Goal: Transaction & Acquisition: Purchase product/service

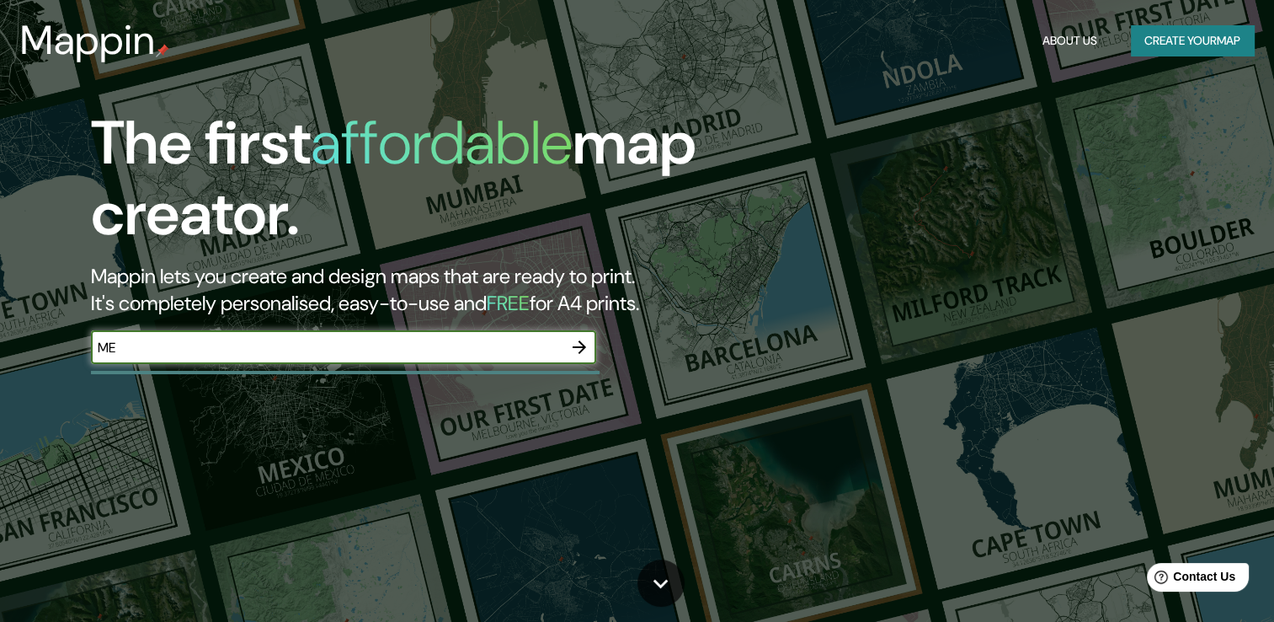
type input "[GEOGRAPHIC_DATA]"
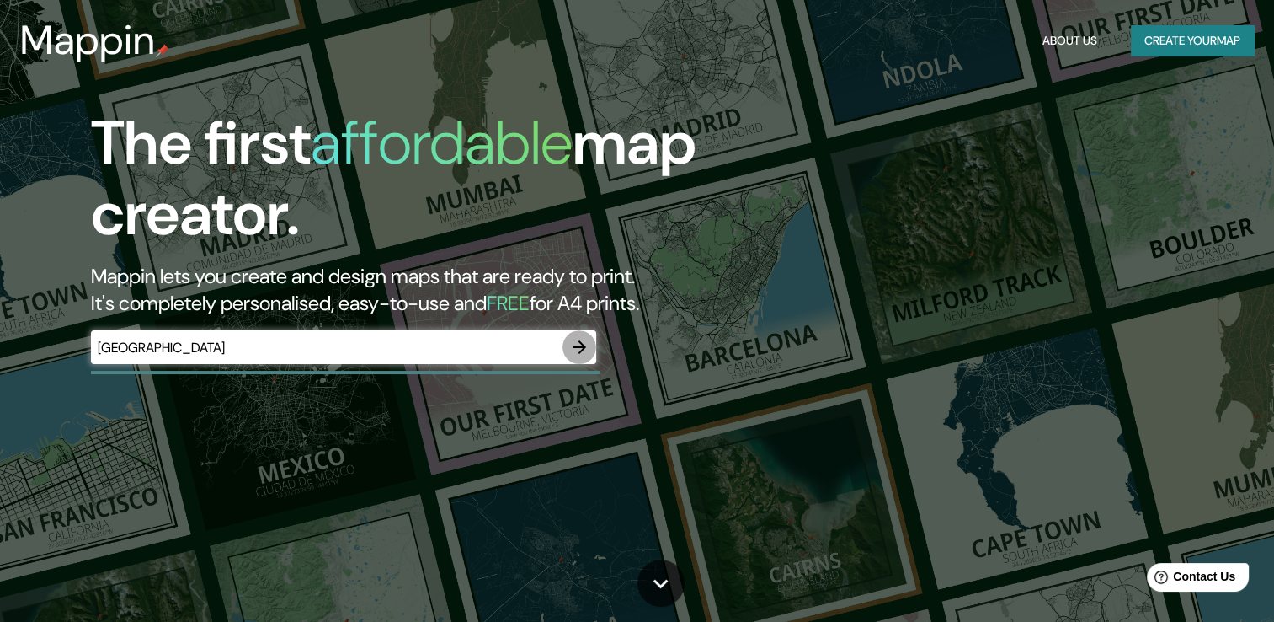
click at [586, 345] on icon "button" at bounding box center [579, 347] width 20 height 20
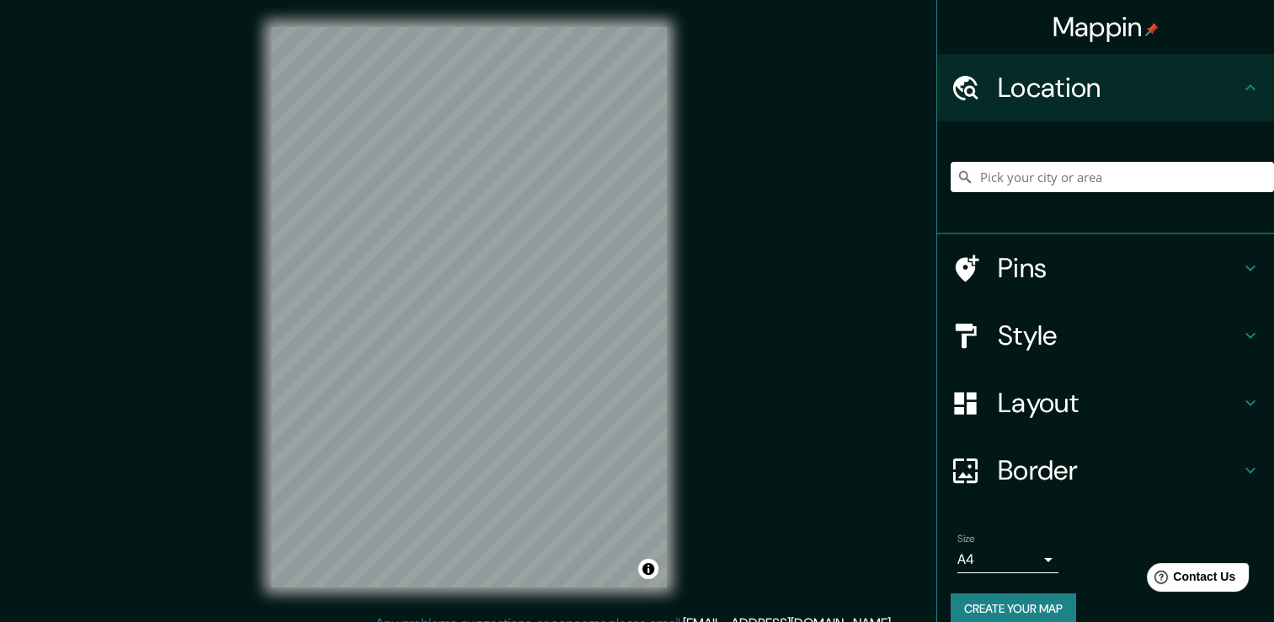
scroll to position [2, 0]
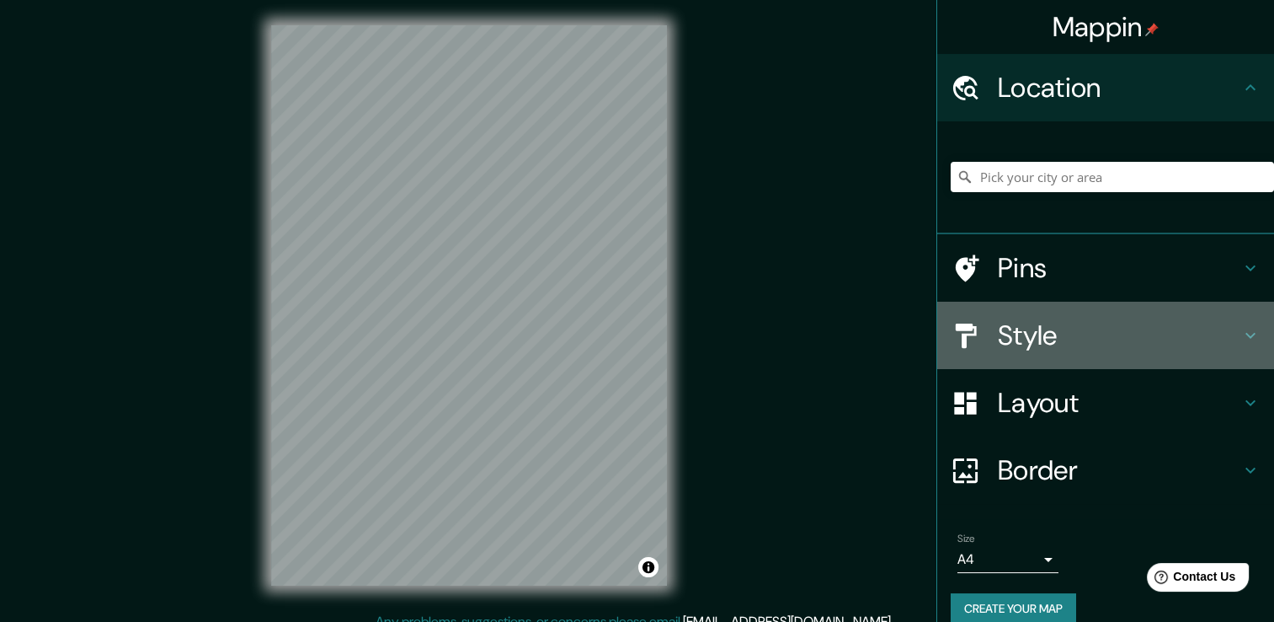
click at [1241, 339] on icon at bounding box center [1251, 335] width 20 height 20
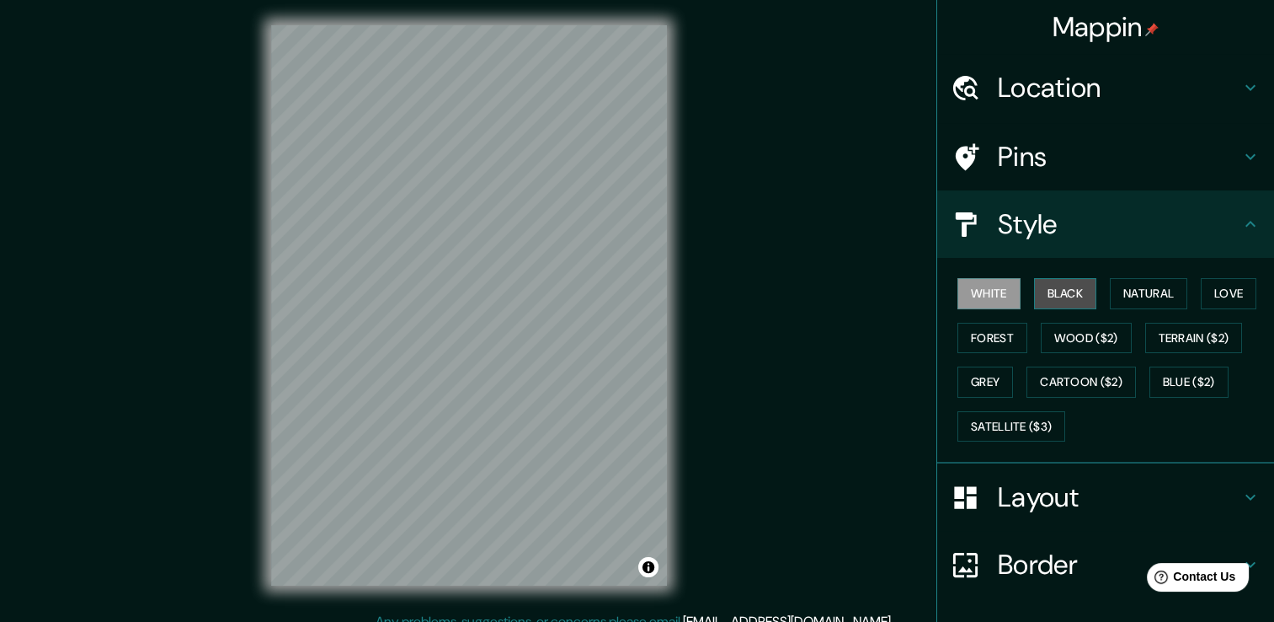
click at [1065, 291] on button "Black" at bounding box center [1065, 293] width 63 height 31
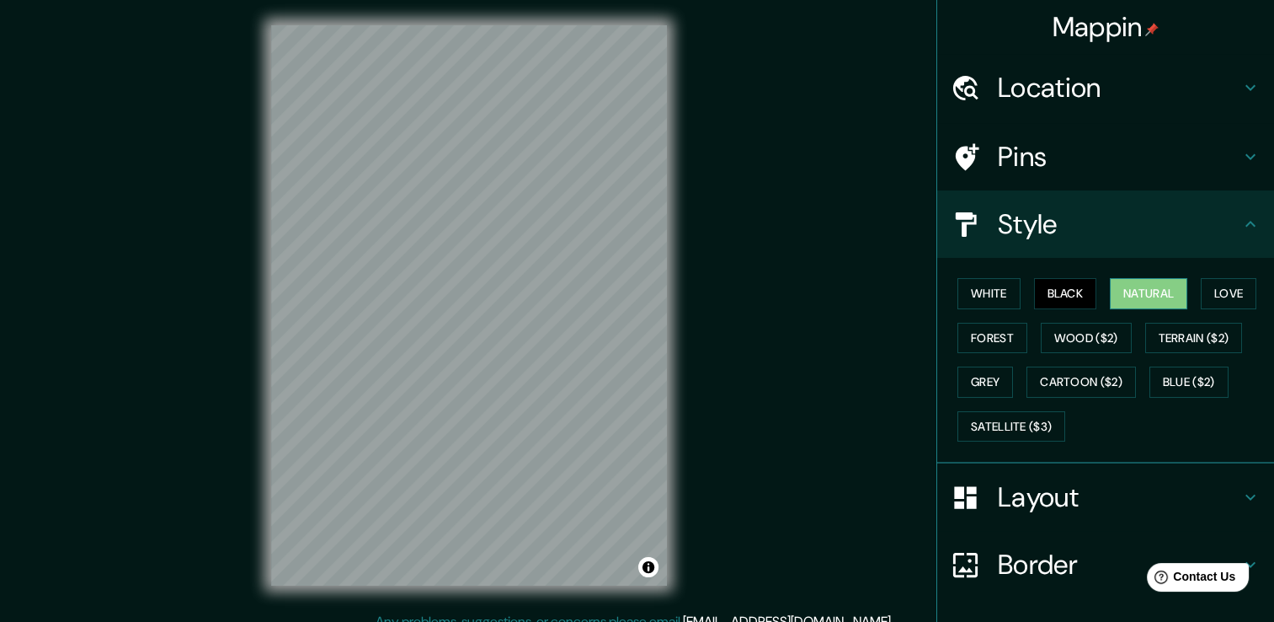
click at [1142, 299] on button "Natural" at bounding box center [1148, 293] width 77 height 31
click at [1235, 291] on button "Love" at bounding box center [1229, 293] width 56 height 31
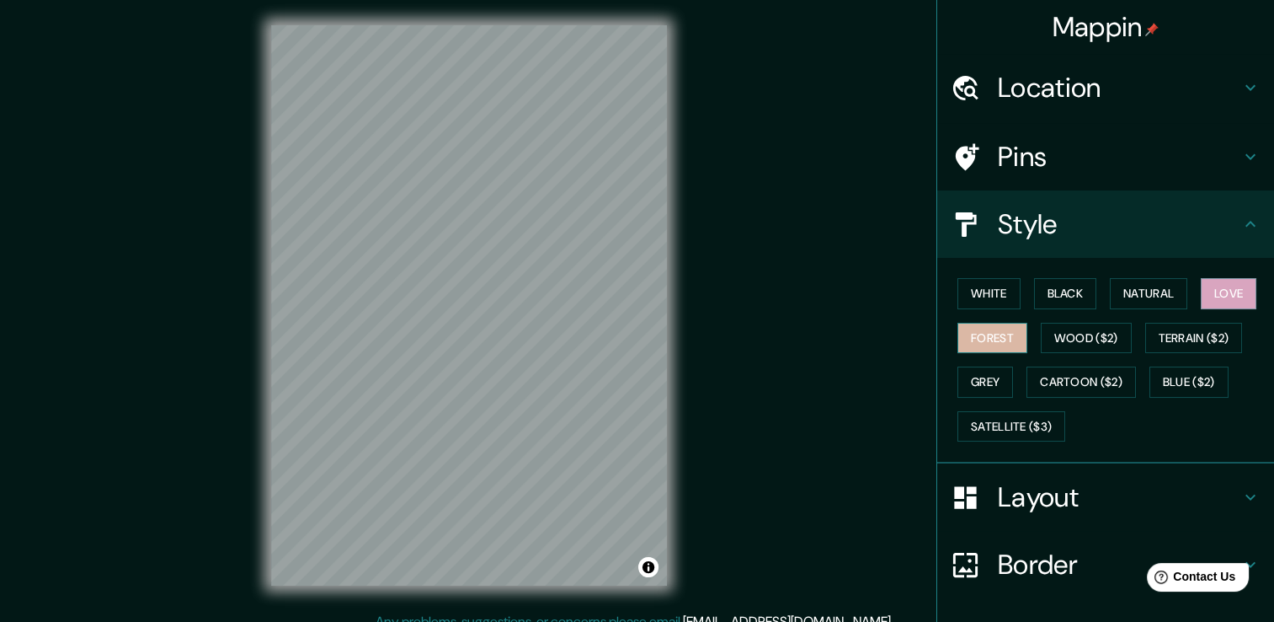
click at [1010, 335] on button "Forest" at bounding box center [993, 338] width 70 height 31
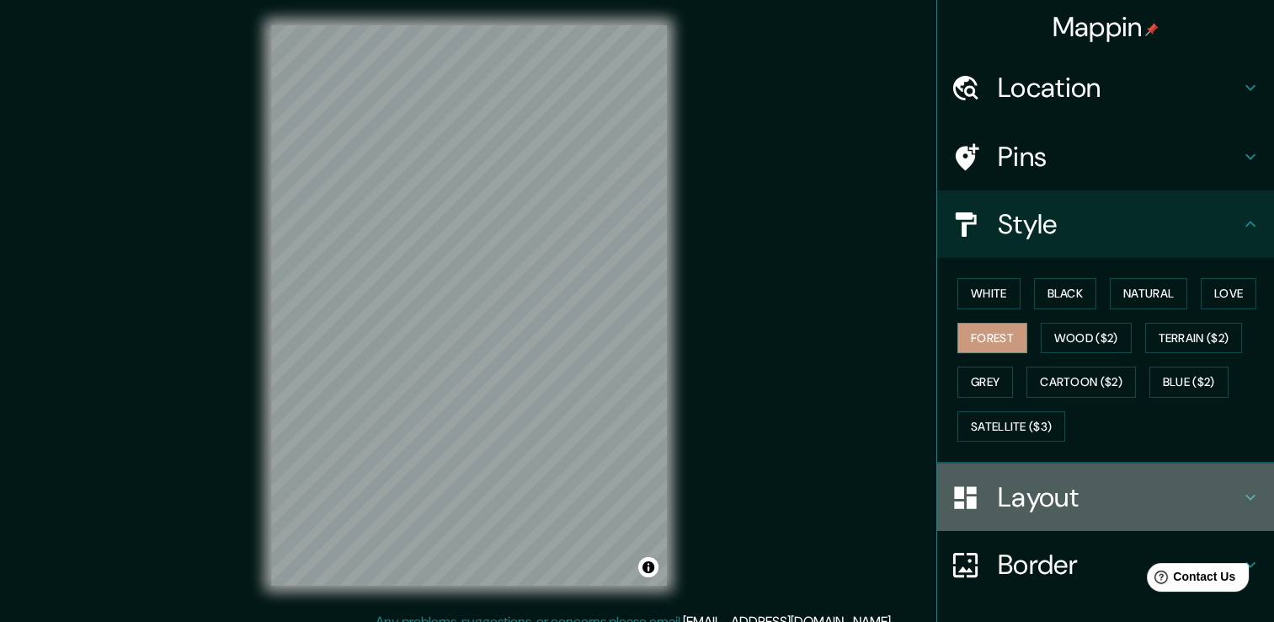
click at [1241, 494] on icon at bounding box center [1251, 497] width 20 height 20
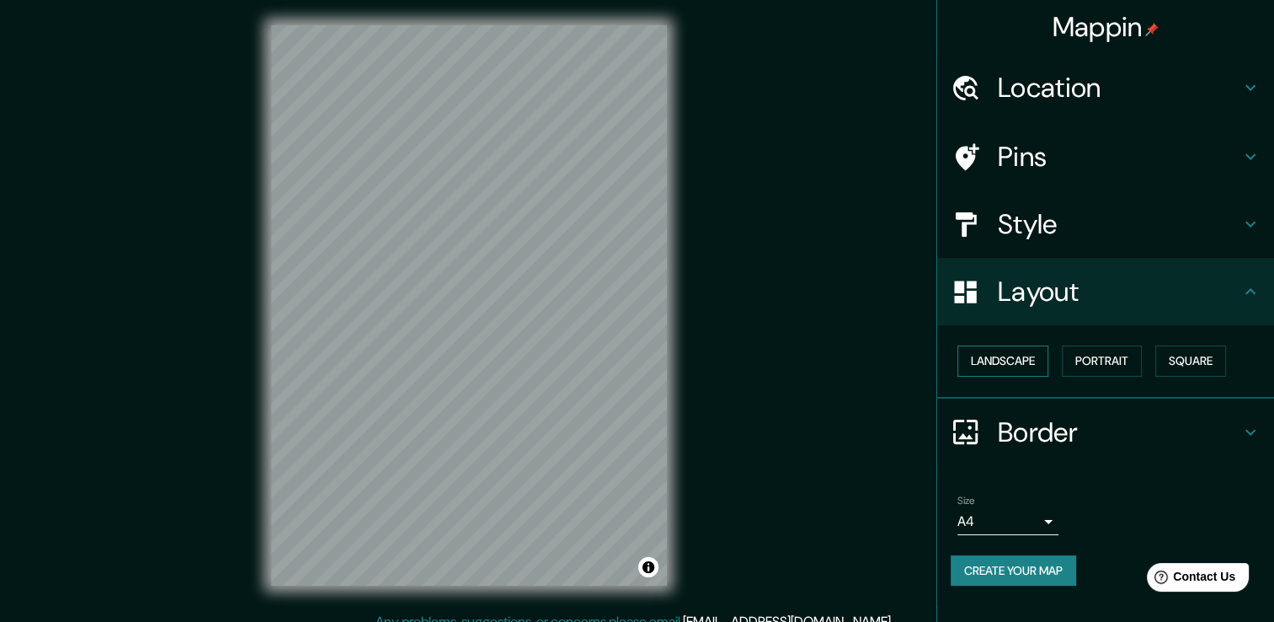
click at [1028, 366] on button "Landscape" at bounding box center [1003, 360] width 91 height 31
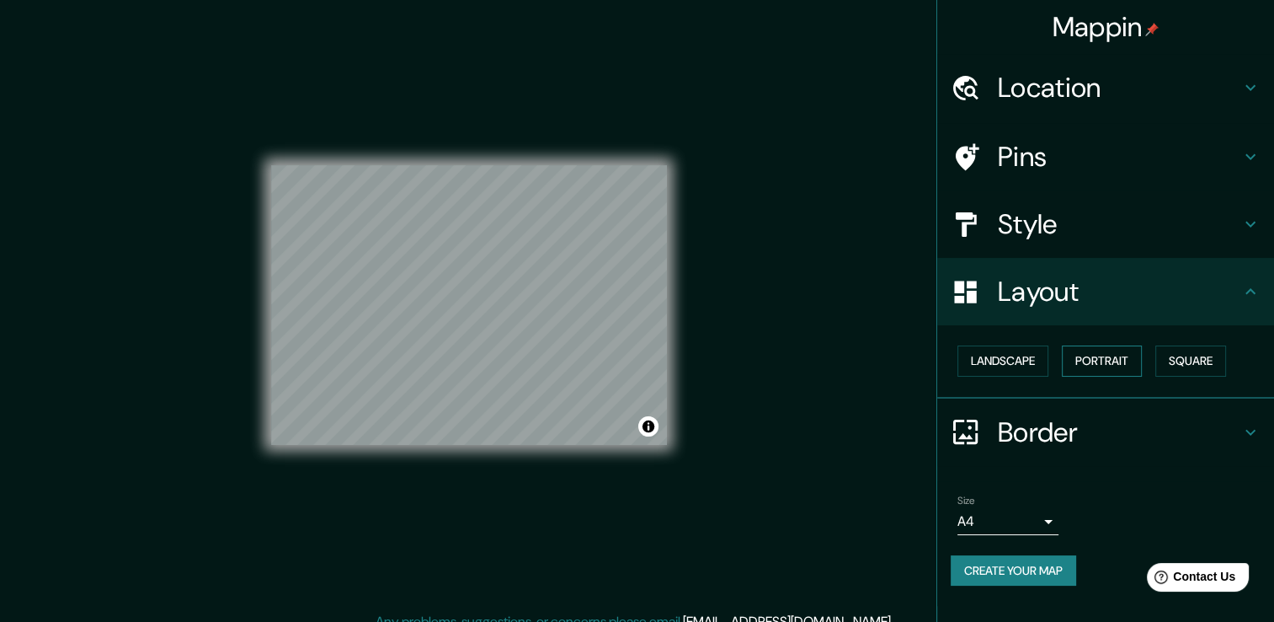
click at [1103, 356] on button "Portrait" at bounding box center [1102, 360] width 80 height 31
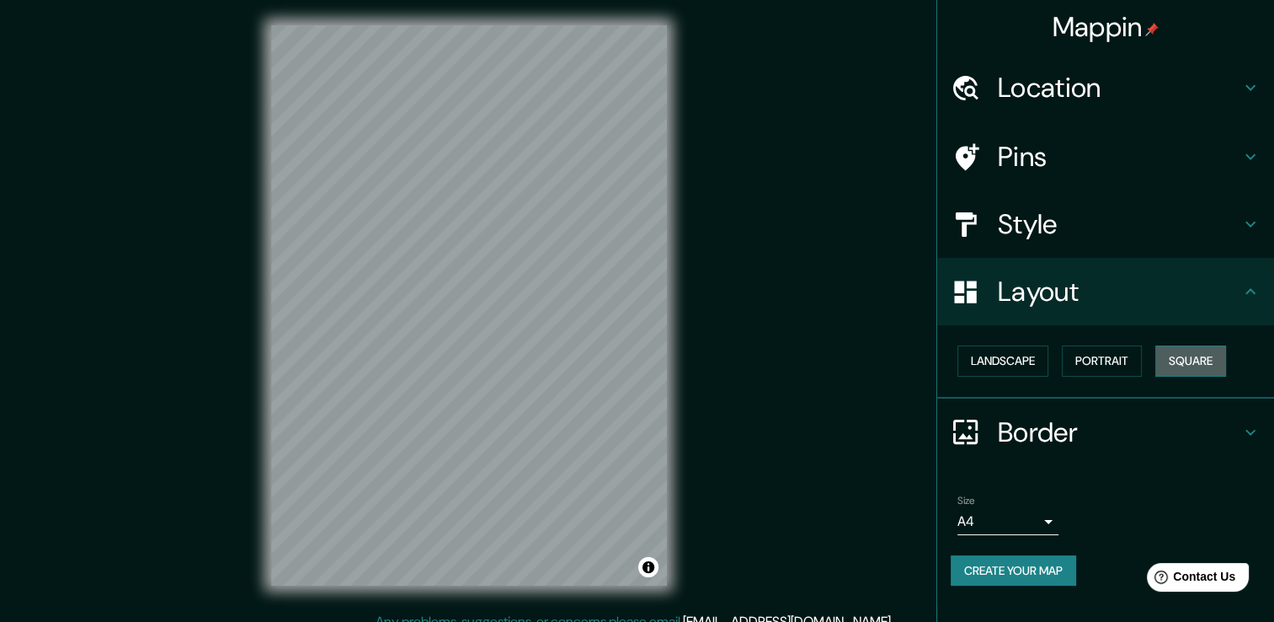
click at [1204, 355] on button "Square" at bounding box center [1191, 360] width 71 height 31
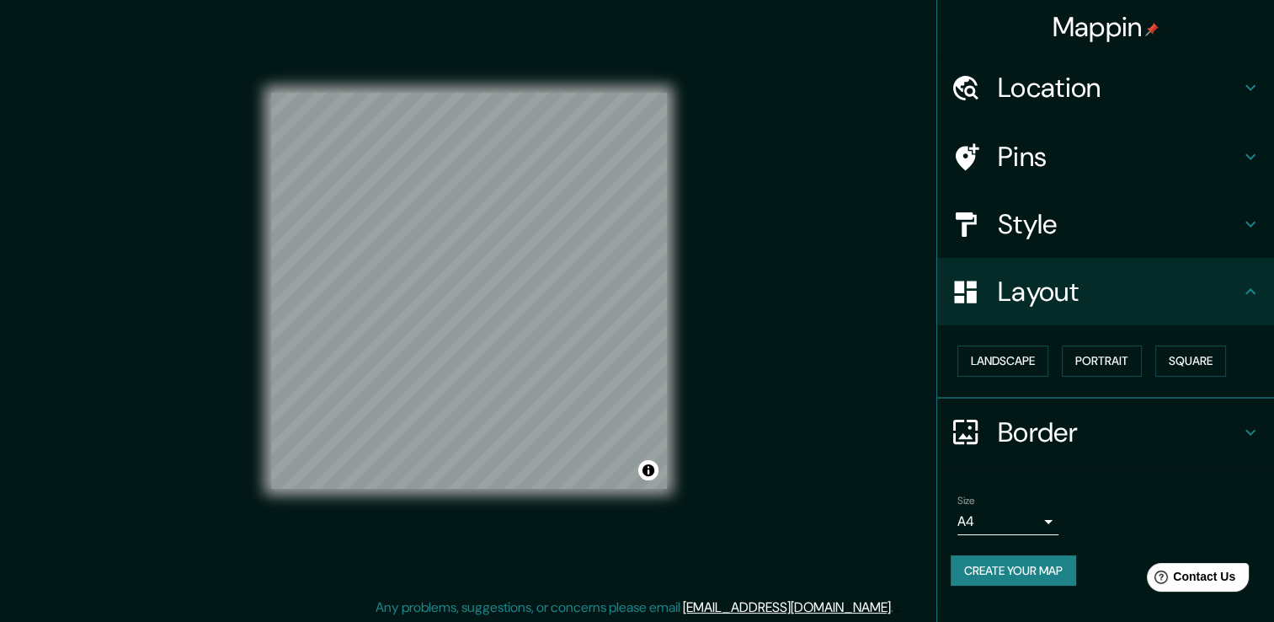
scroll to position [19, 0]
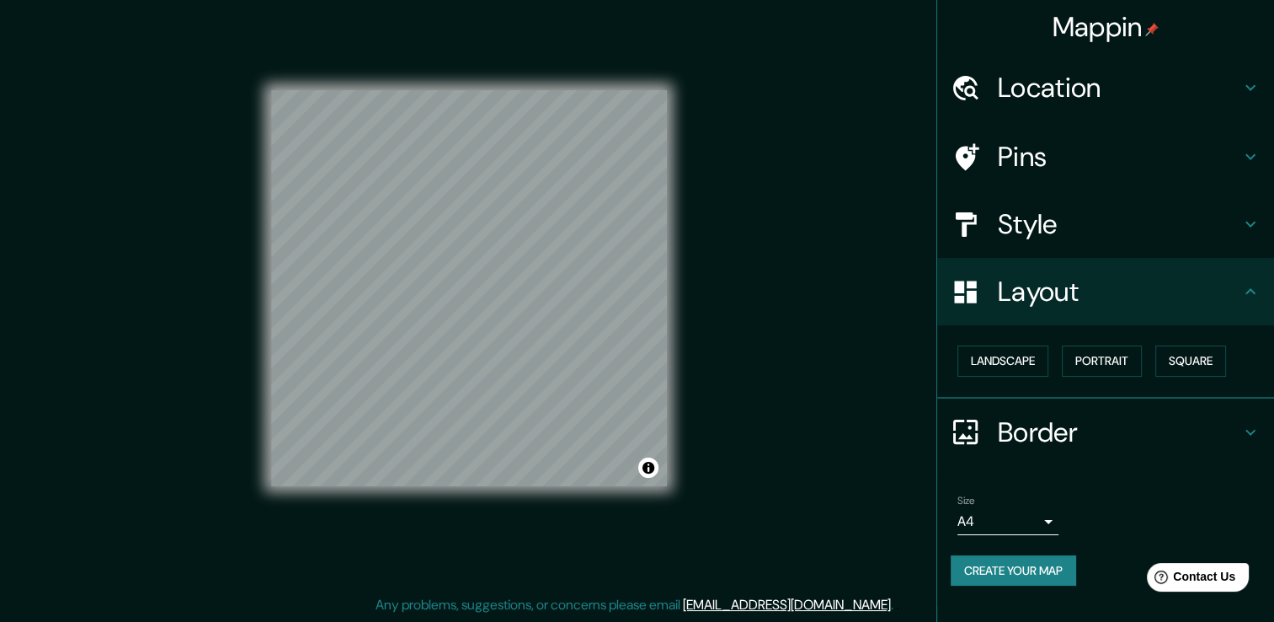
click at [1253, 428] on icon at bounding box center [1251, 432] width 20 height 20
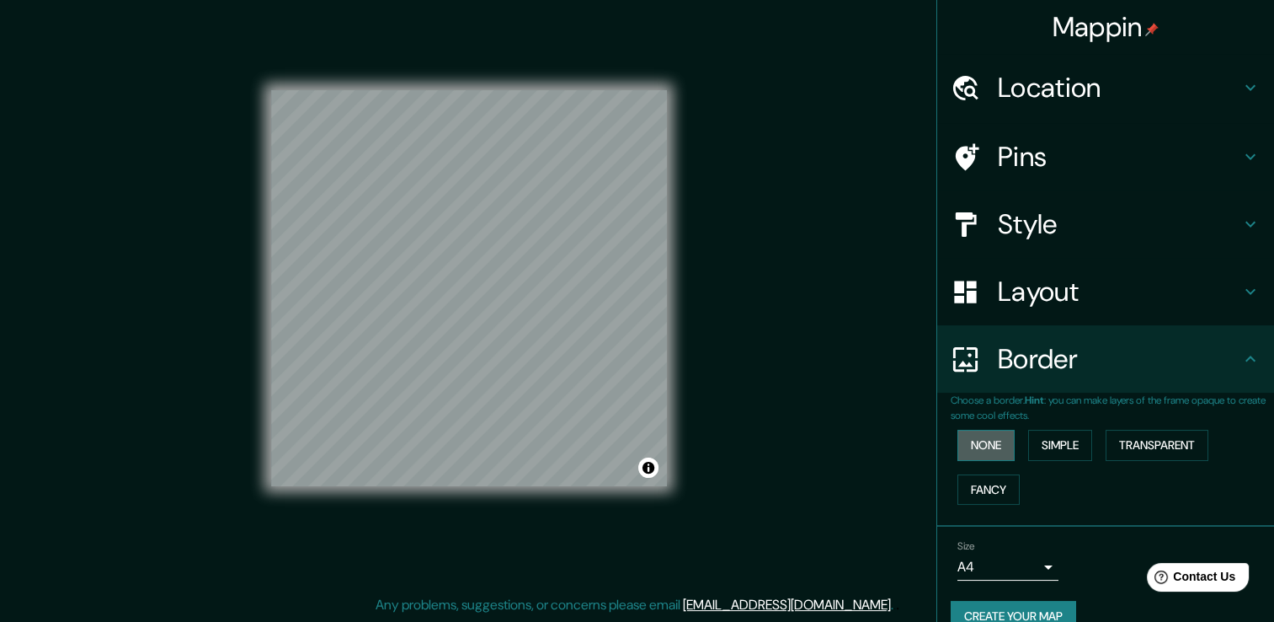
click at [989, 432] on button "None" at bounding box center [986, 445] width 57 height 31
click at [1038, 437] on button "Simple" at bounding box center [1060, 445] width 64 height 31
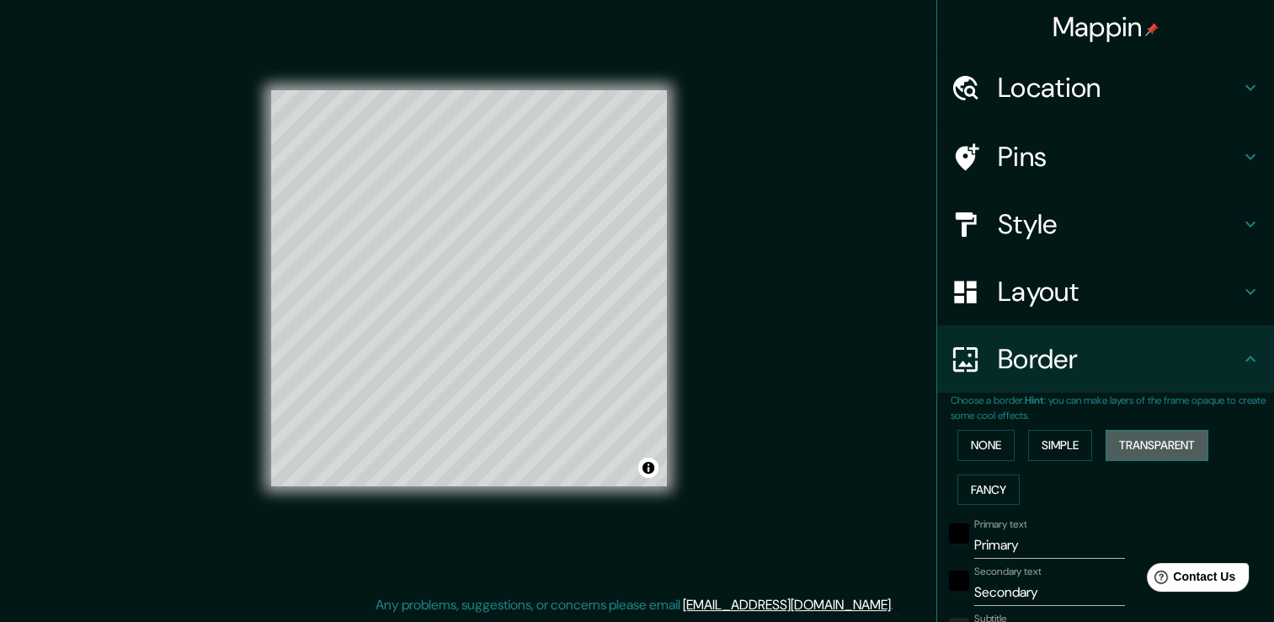
click at [1125, 443] on button "Transparent" at bounding box center [1157, 445] width 103 height 31
click at [973, 474] on button "Fancy" at bounding box center [989, 489] width 62 height 31
click at [962, 446] on button "None" at bounding box center [986, 445] width 57 height 31
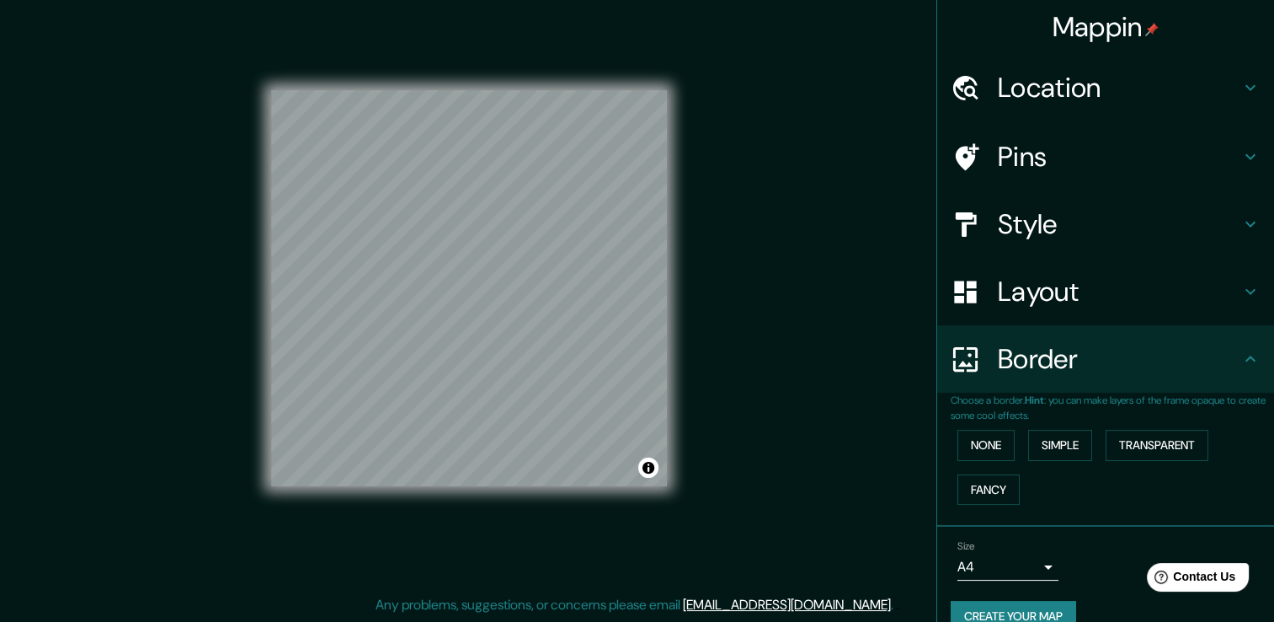
click at [1241, 357] on icon at bounding box center [1251, 359] width 20 height 20
click at [752, 352] on div "Mappin Location Pins Style Layout Border Choose a border. Hint : you can make l…" at bounding box center [637, 301] width 1274 height 640
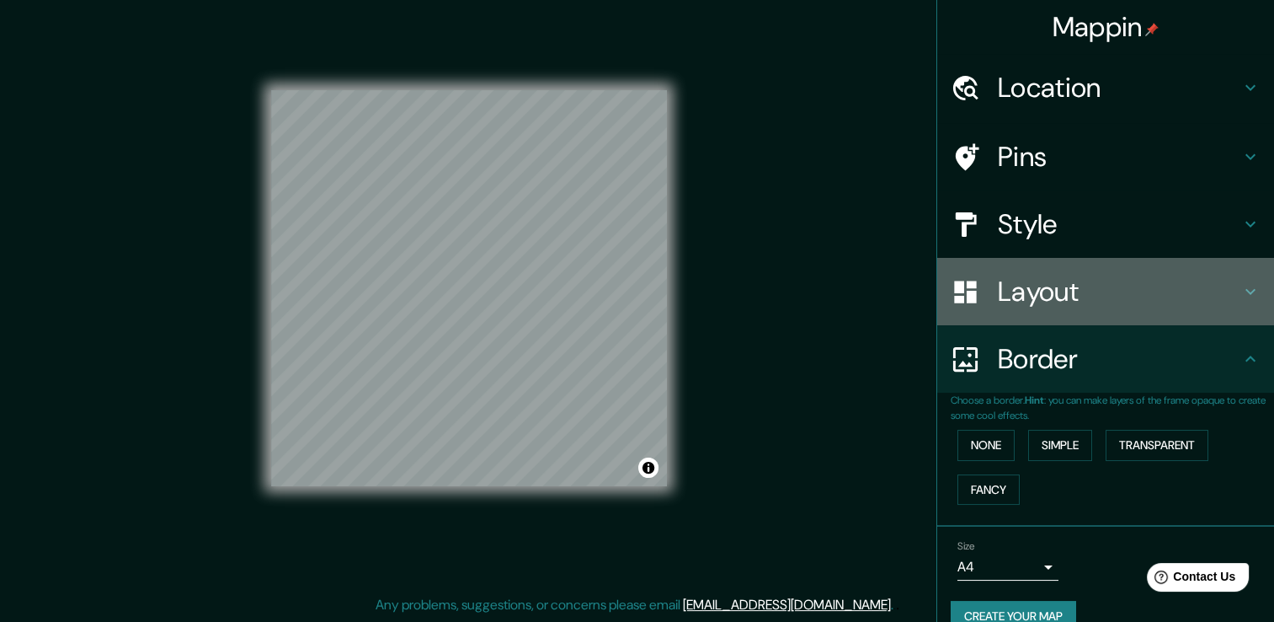
click at [1241, 285] on icon at bounding box center [1251, 291] width 20 height 20
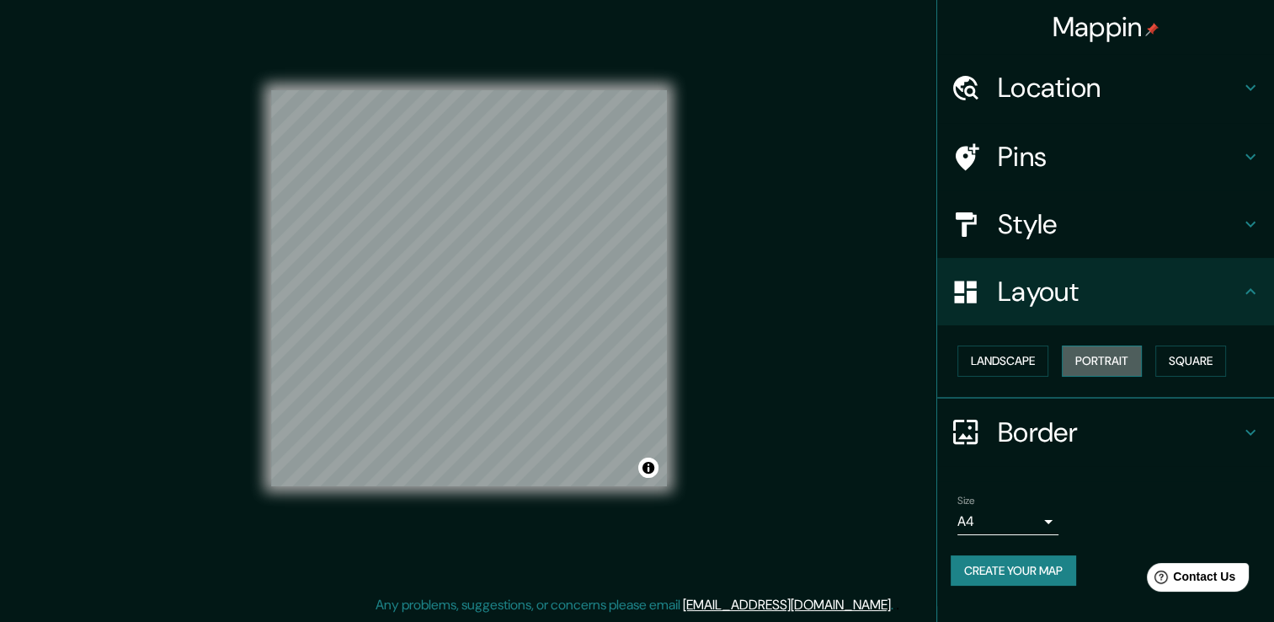
click at [1102, 359] on button "Portrait" at bounding box center [1102, 360] width 80 height 31
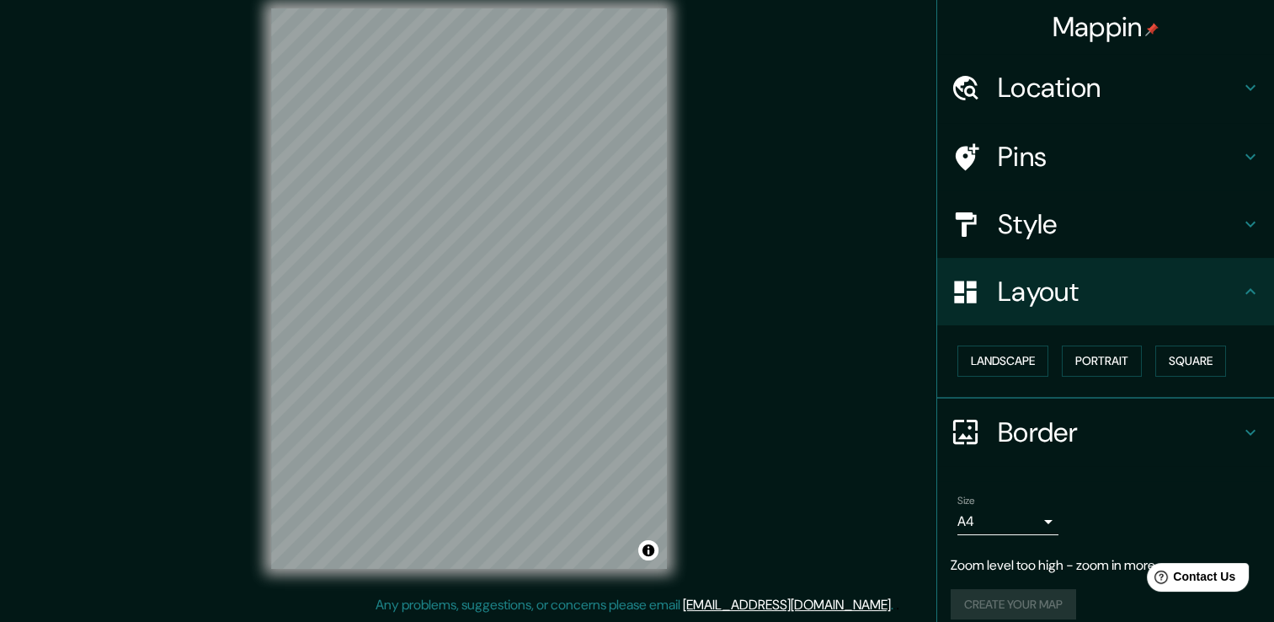
click at [1102, 96] on h4 "Location" at bounding box center [1119, 88] width 243 height 34
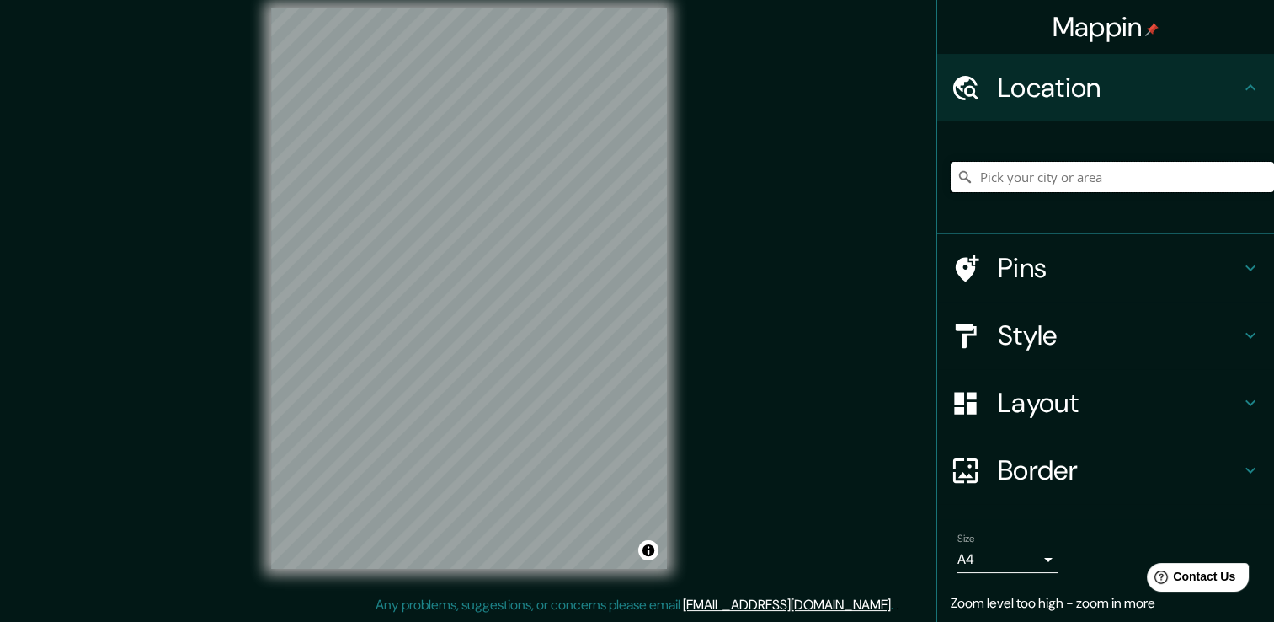
click at [1049, 175] on input "Pick your city or area" at bounding box center [1112, 177] width 323 height 30
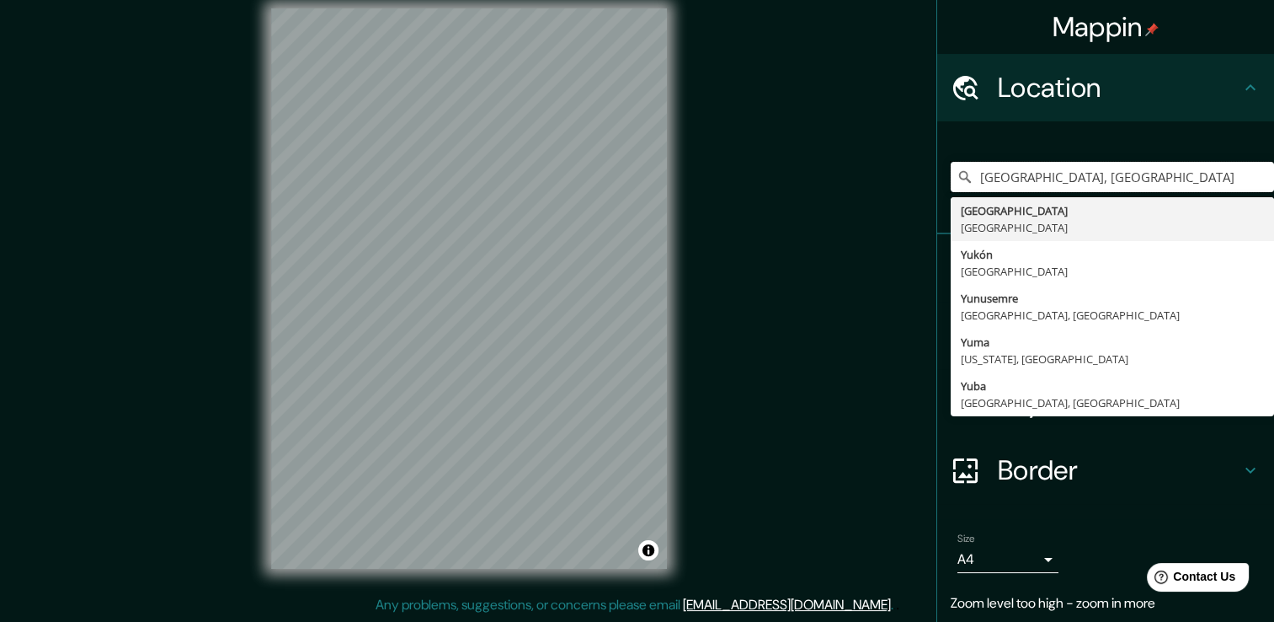
drag, startPoint x: 1022, startPoint y: 180, endPoint x: 893, endPoint y: 179, distance: 129.7
click at [893, 179] on div "Mappin Location [GEOGRAPHIC_DATA], [GEOGRAPHIC_DATA] [GEOGRAPHIC_DATA] [GEOGRAP…" at bounding box center [637, 301] width 1274 height 640
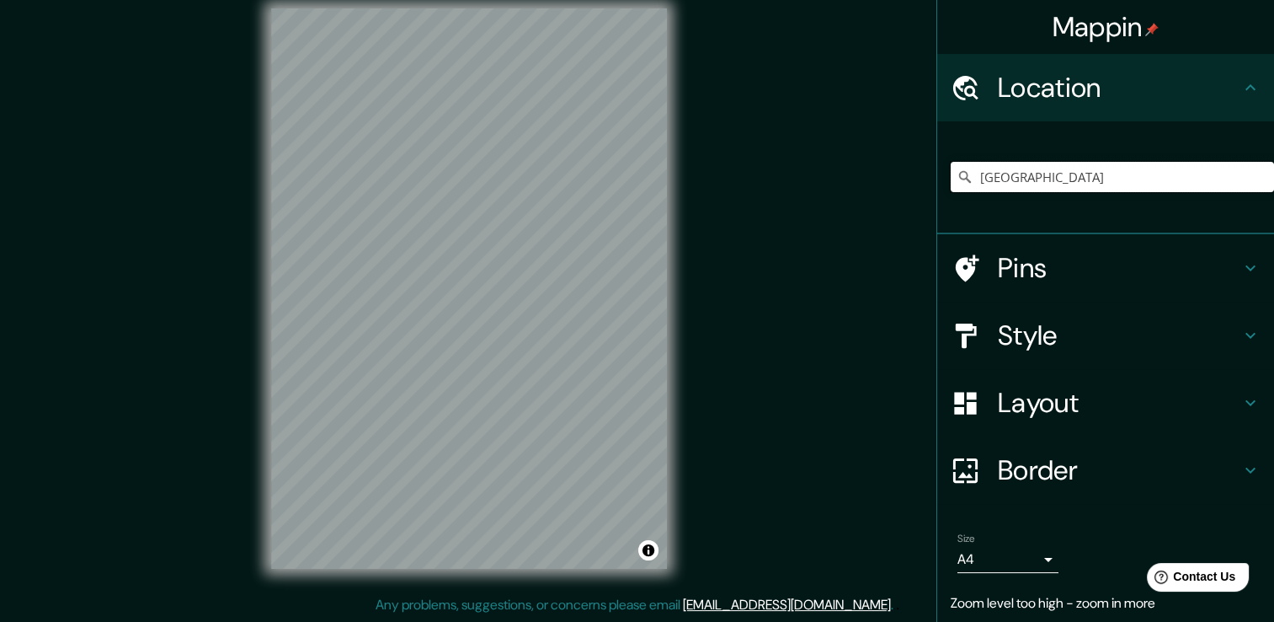
type input "[GEOGRAPHIC_DATA]"
